Goal: Task Accomplishment & Management: Complete application form

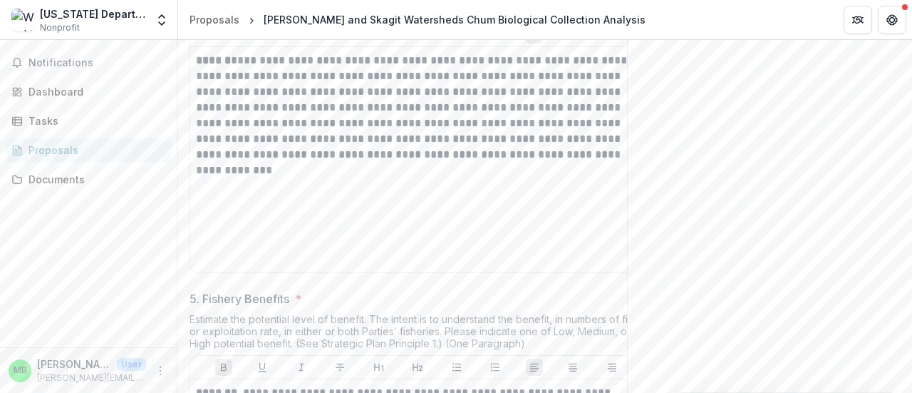
scroll to position [1834, 0]
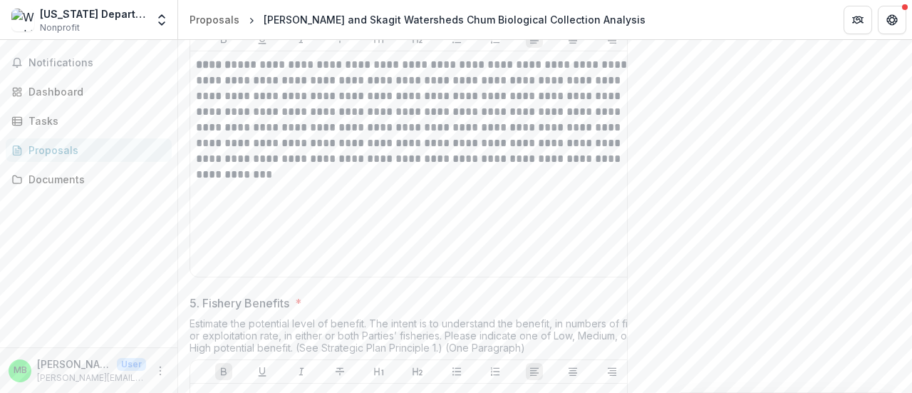
drag, startPoint x: 323, startPoint y: 100, endPoint x: 441, endPoint y: 129, distance: 121.9
click at [441, 27] on div "Identify the level of impact on this stock by fisheries of the other country or…" at bounding box center [418, 0] width 456 height 54
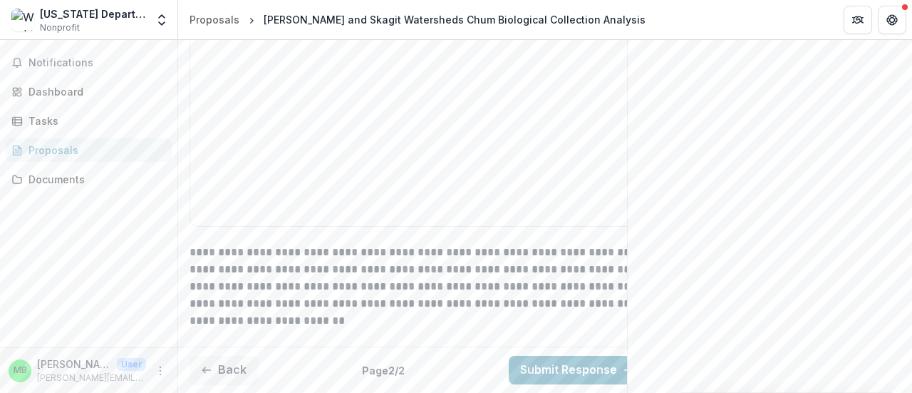
scroll to position [2789, 0]
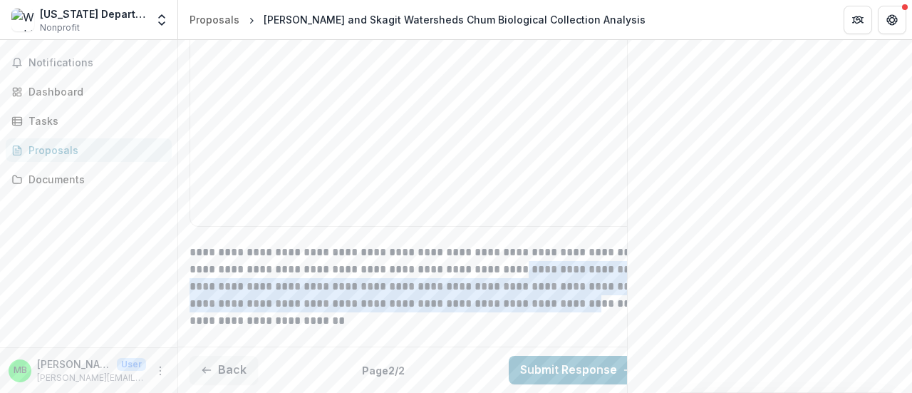
drag, startPoint x: 464, startPoint y: 254, endPoint x: 538, endPoint y: 293, distance: 83.5
click at [538, 293] on p "**********" at bounding box center [418, 287] width 456 height 86
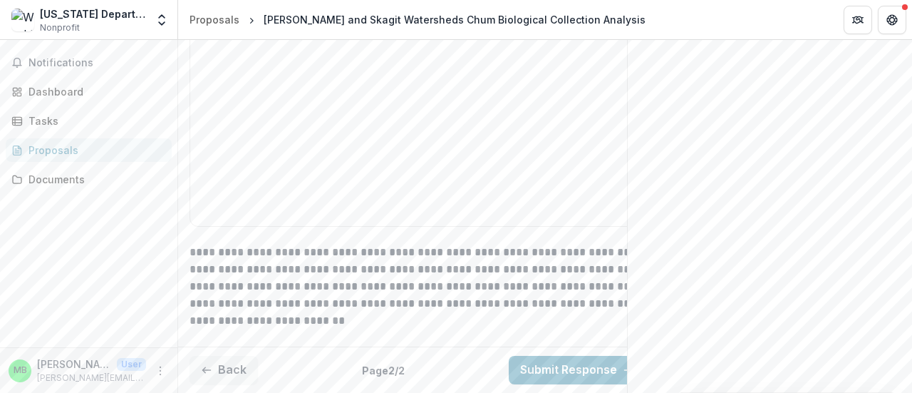
drag, startPoint x: 582, startPoint y: 284, endPoint x: 639, endPoint y: 308, distance: 61.0
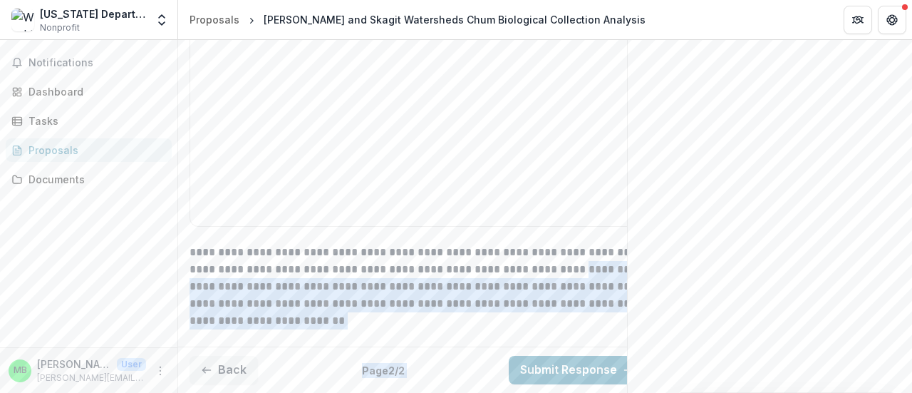
scroll to position [0, 34]
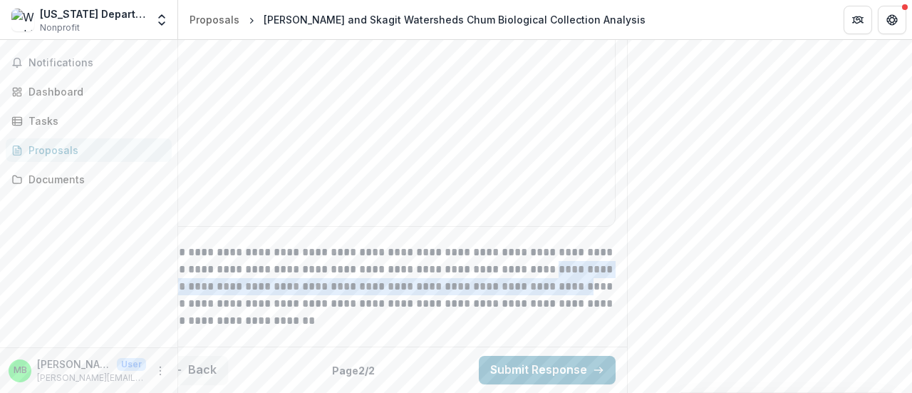
drag, startPoint x: 530, startPoint y: 254, endPoint x: 530, endPoint y: 274, distance: 20.7
click at [530, 274] on p "**********" at bounding box center [388, 287] width 456 height 86
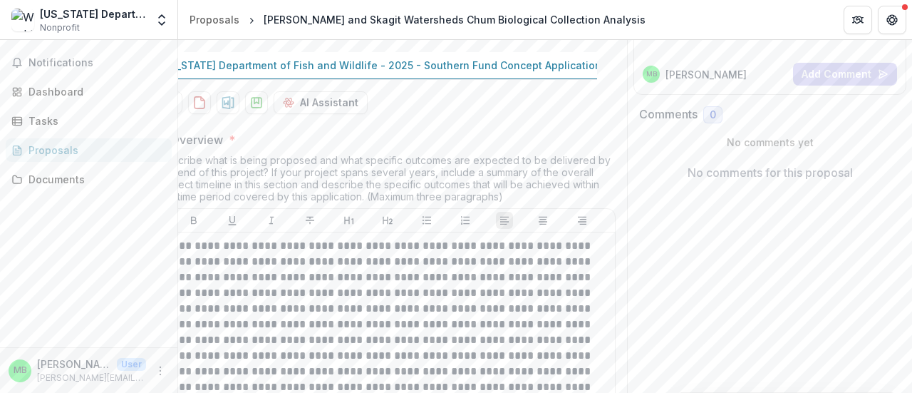
scroll to position [199, 0]
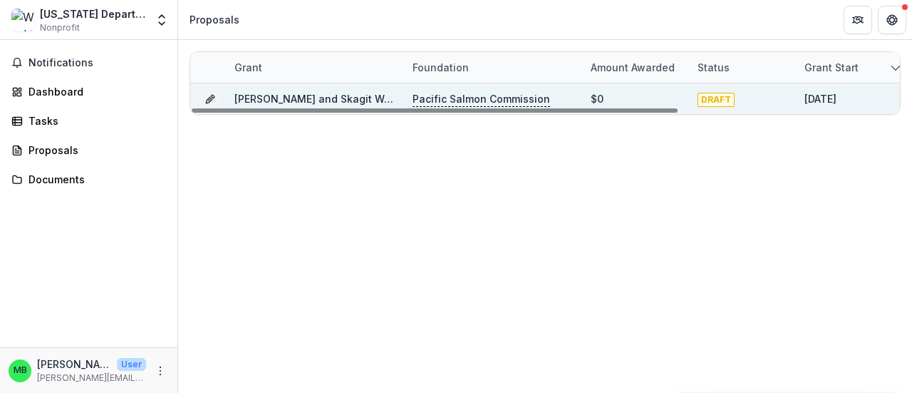
click at [245, 99] on link "[PERSON_NAME] and Skagit Watersheds Chum Biological Collection Analysis" at bounding box center [426, 99] width 382 height 12
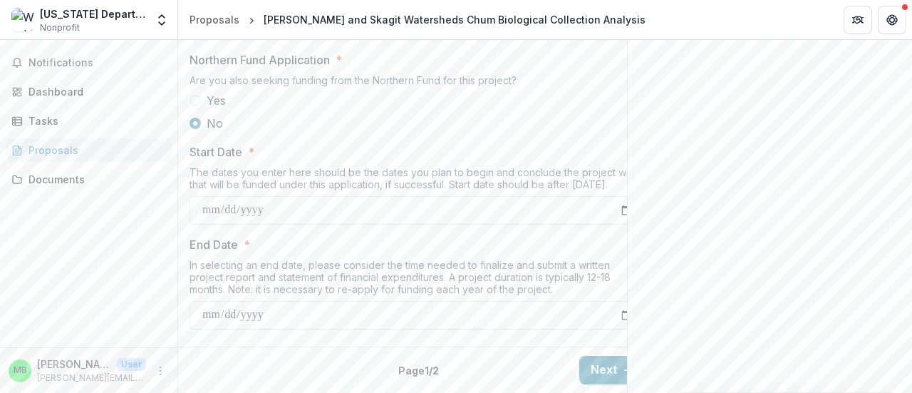
scroll to position [1802, 0]
click at [612, 356] on button "Next" at bounding box center [613, 370] width 66 height 29
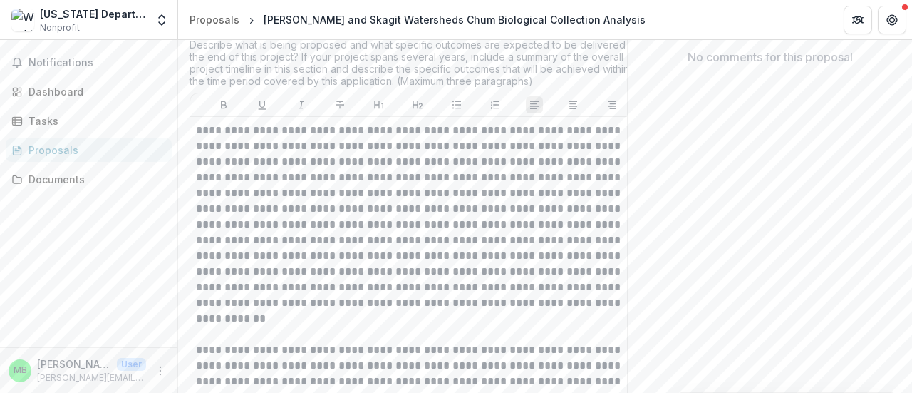
scroll to position [317, 0]
drag, startPoint x: 367, startPoint y: 168, endPoint x: 393, endPoint y: 173, distance: 27.0
click at [393, 91] on div "Describe what is being proposed and what specific outcomes are expected to be d…" at bounding box center [418, 63] width 456 height 54
